Goal: Information Seeking & Learning: Check status

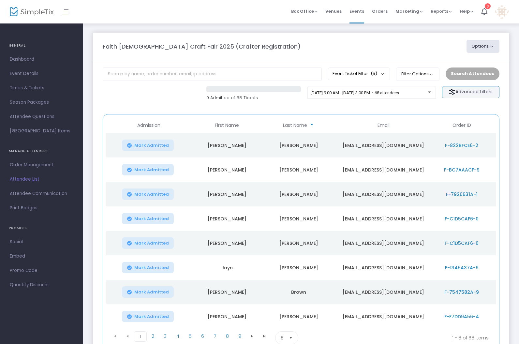
drag, startPoint x: 470, startPoint y: 92, endPoint x: 454, endPoint y: 90, distance: 15.8
click at [470, 91] on m-button "Advanced filters" at bounding box center [470, 92] width 57 height 12
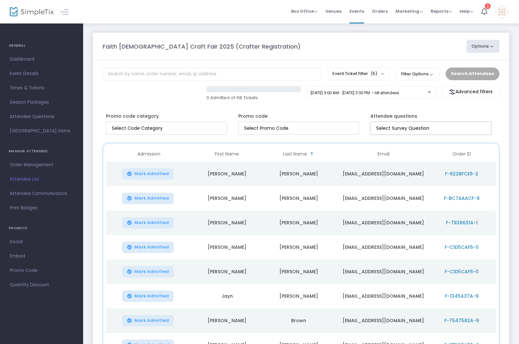
click at [431, 130] on input at bounding box center [432, 128] width 112 height 7
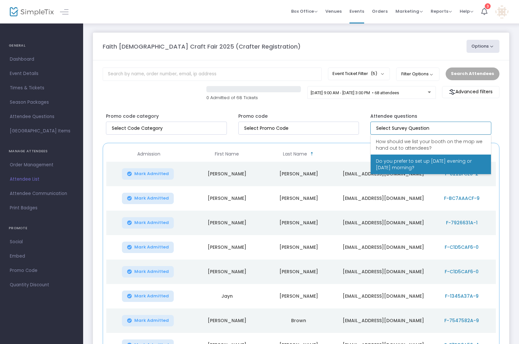
click at [444, 165] on span "Do you prefer to set up [DATE] evening or [DATE] morning?" at bounding box center [431, 164] width 110 height 13
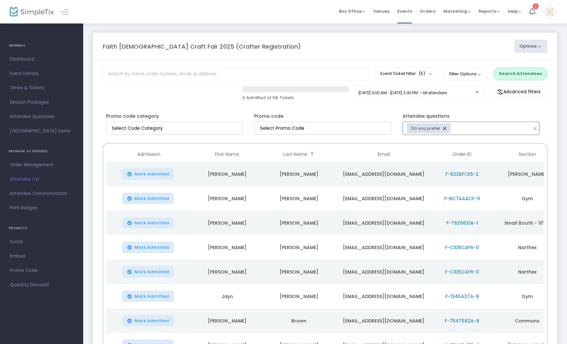
scroll to position [1, 0]
click at [523, 70] on button "Search Attendees" at bounding box center [521, 73] width 54 height 12
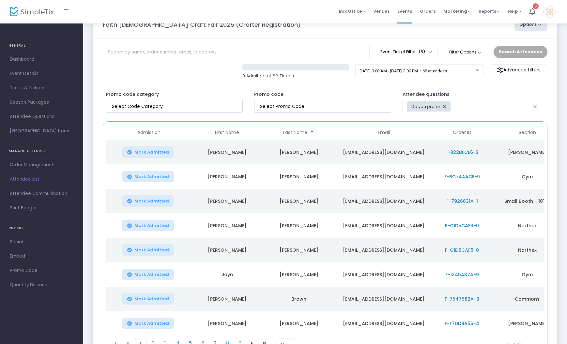
scroll to position [0, 0]
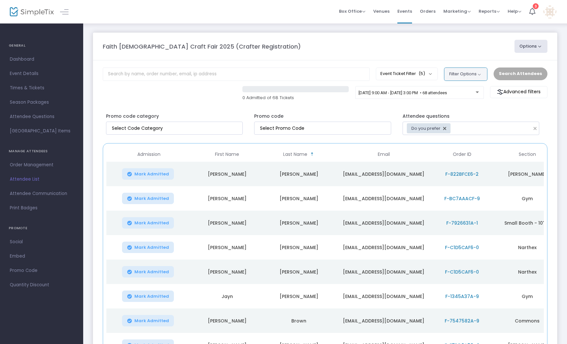
click at [475, 76] on button "Filter Options" at bounding box center [465, 74] width 43 height 13
click at [523, 45] on button "Options" at bounding box center [530, 46] width 33 height 13
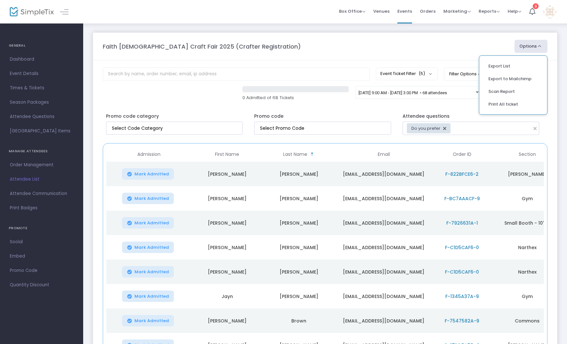
click at [466, 112] on div "Attendee questions Do you prefer to set up Friday evening or Saturday morning?" at bounding box center [473, 122] width 148 height 25
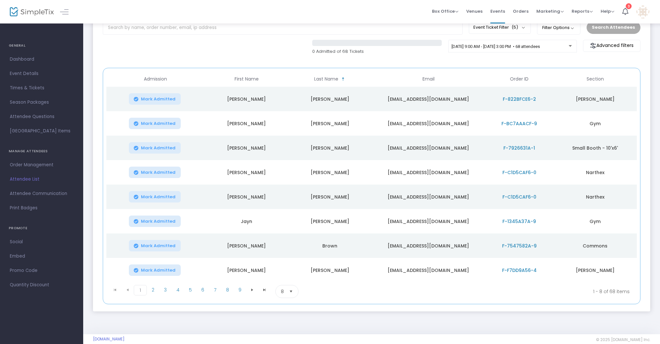
scroll to position [56, 0]
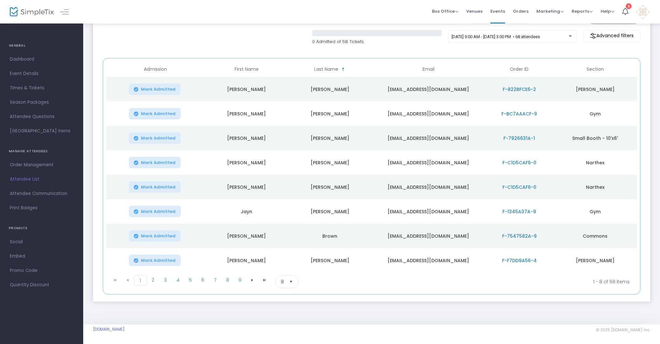
click at [291, 282] on span "Select" at bounding box center [291, 282] width 11 height 11
click at [288, 307] on li "25" at bounding box center [287, 308] width 23 height 13
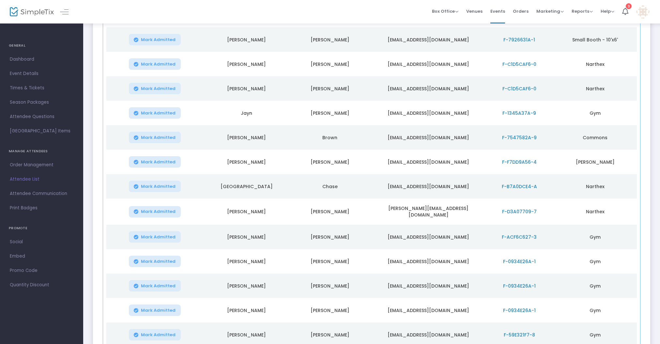
scroll to position [0, 0]
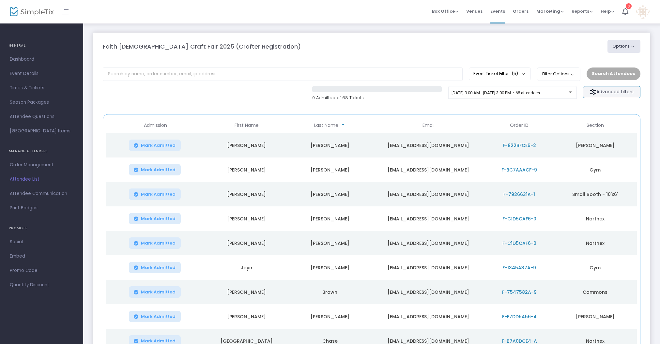
click at [571, 90] on m-button "Advanced filters" at bounding box center [611, 92] width 57 height 12
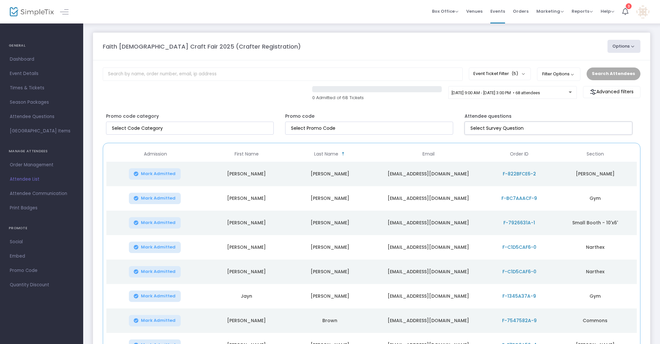
click at [521, 130] on input at bounding box center [549, 128] width 159 height 7
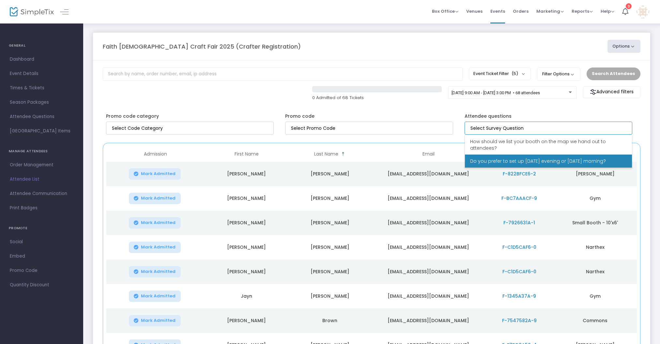
click at [515, 162] on span "Do you prefer to set up [DATE] evening or [DATE] morning?" at bounding box center [538, 161] width 136 height 7
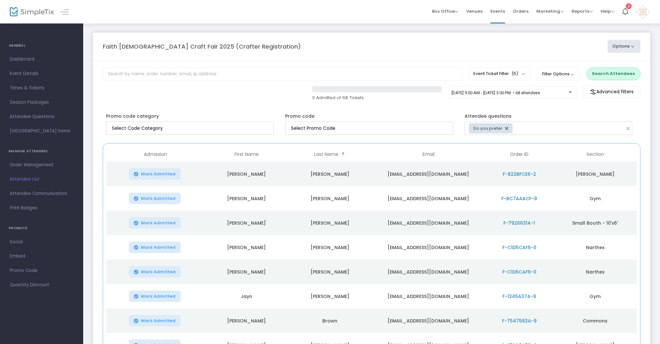
click at [571, 71] on button "Search Attendees" at bounding box center [614, 74] width 54 height 12
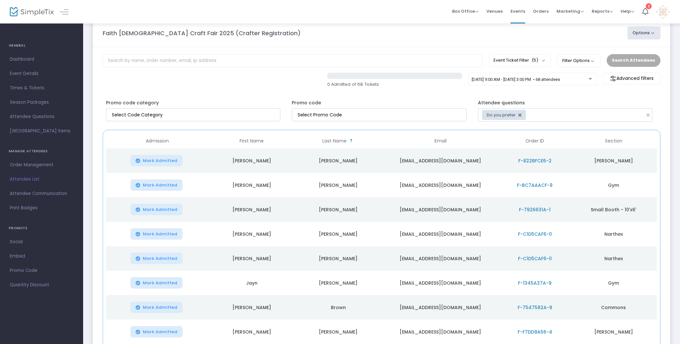
scroll to position [12, 0]
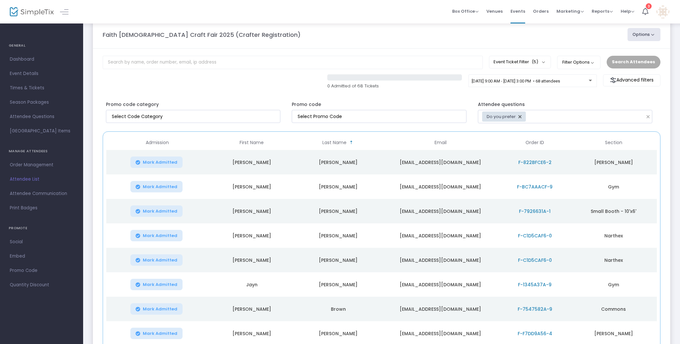
click at [533, 162] on span "F-822BFCE6-2" at bounding box center [535, 162] width 33 height 7
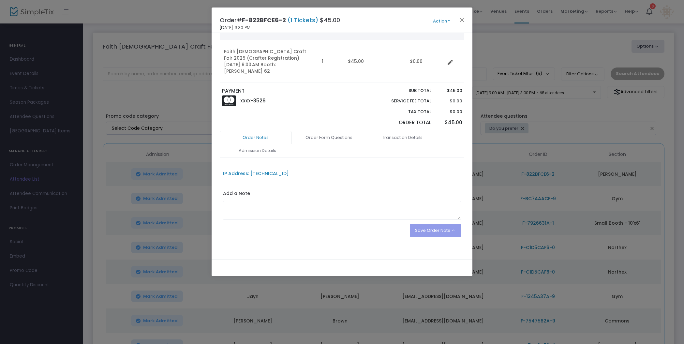
scroll to position [0, 0]
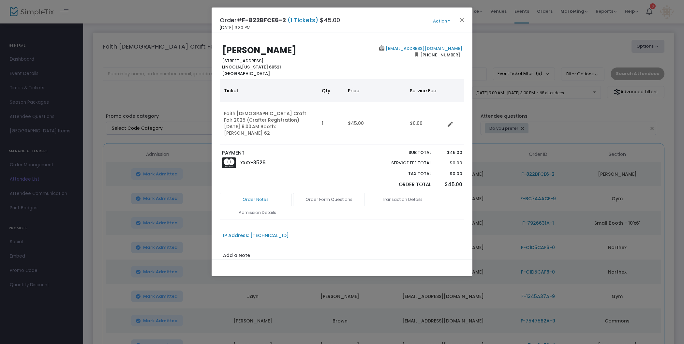
click at [335, 193] on link "Order Form Questions" at bounding box center [329, 200] width 72 height 14
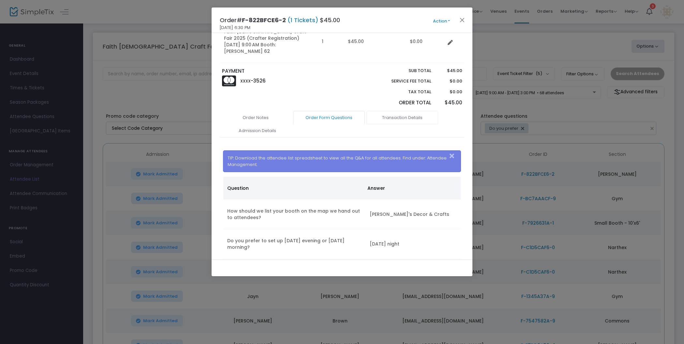
scroll to position [113, 0]
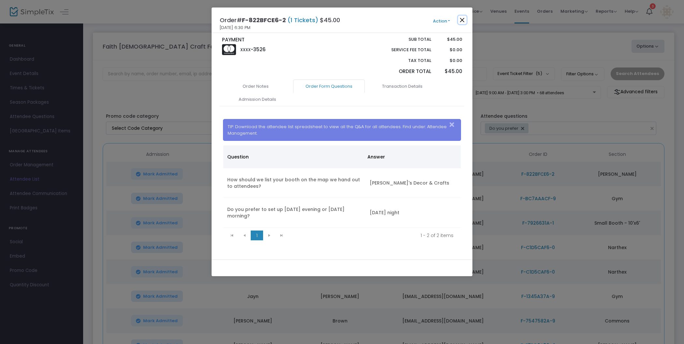
click at [464, 20] on button "Close" at bounding box center [462, 20] width 8 height 8
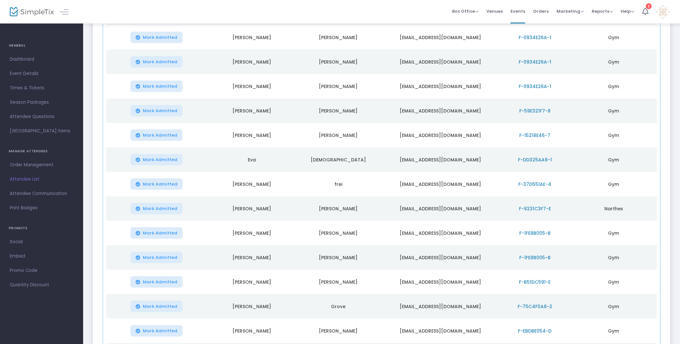
scroll to position [501, 0]
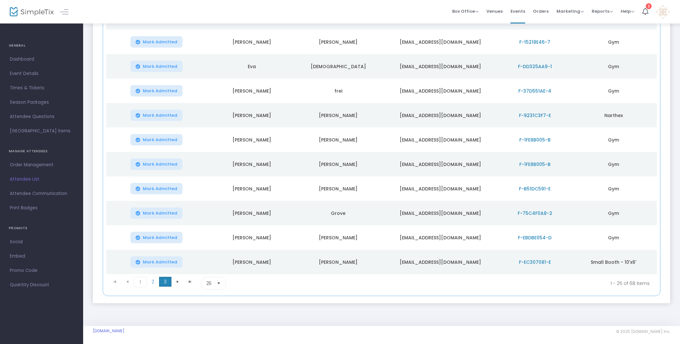
click at [168, 282] on span "3" at bounding box center [165, 282] width 12 height 10
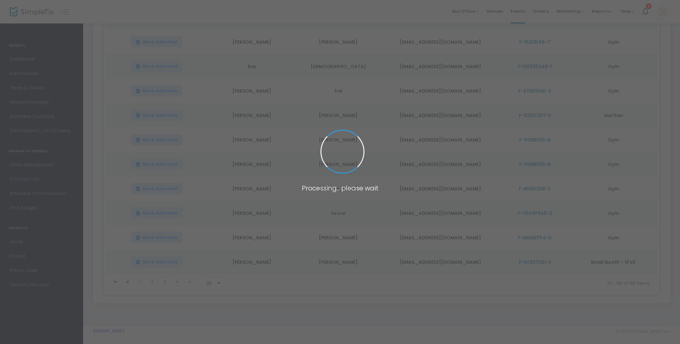
scroll to position [329, 0]
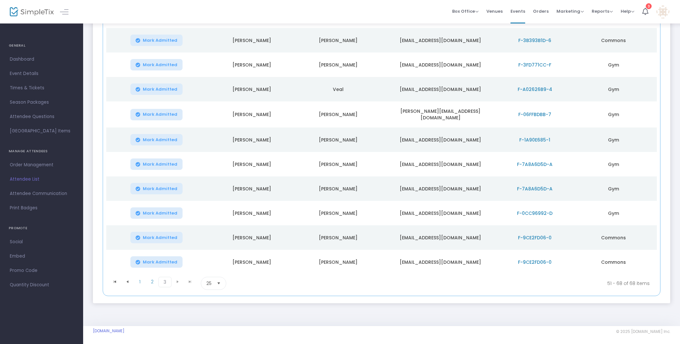
click at [538, 259] on span "F-9CE2FD06-0" at bounding box center [535, 262] width 34 height 7
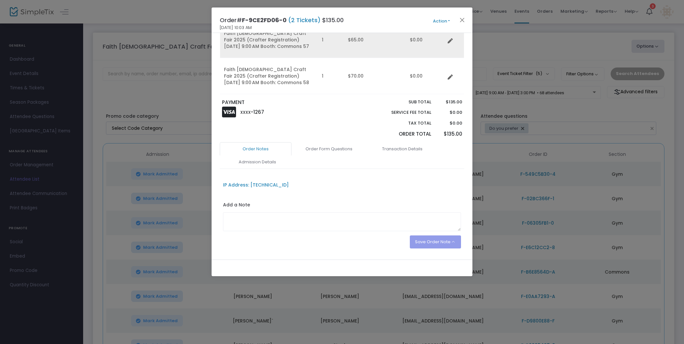
scroll to position [86, 0]
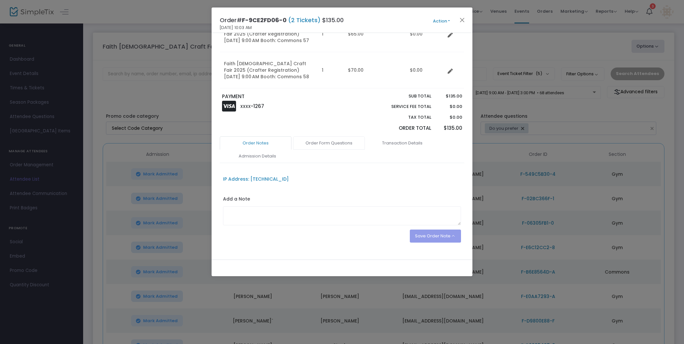
click at [335, 141] on link "Order Form Questions" at bounding box center [329, 143] width 72 height 14
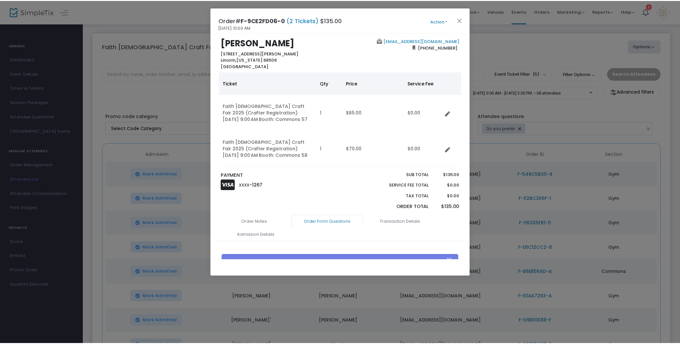
scroll to position [0, 0]
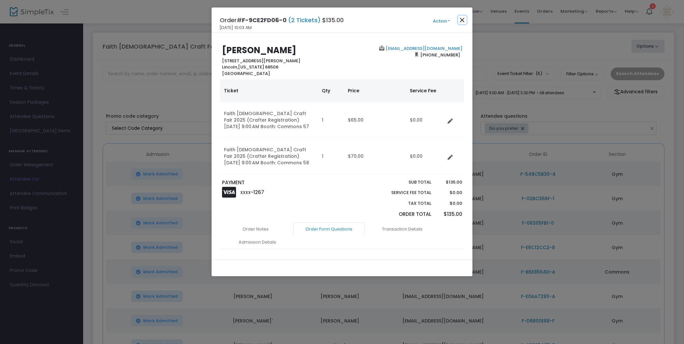
click at [464, 20] on button "Close" at bounding box center [462, 20] width 8 height 8
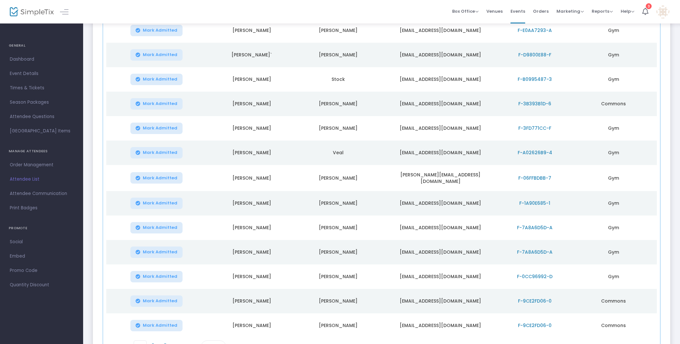
scroll to position [329, 0]
